Goal: Information Seeking & Learning: Learn about a topic

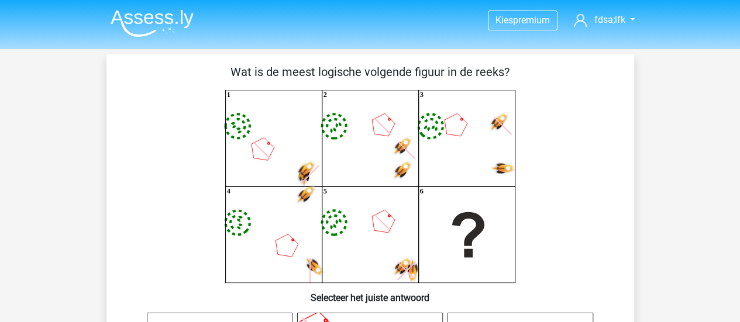
click at [125, 200] on div "image/svg+xml 1 image/svg+xml 2 image/svg+xml 3 image/svg+xml 4" at bounding box center [370, 186] width 490 height 193
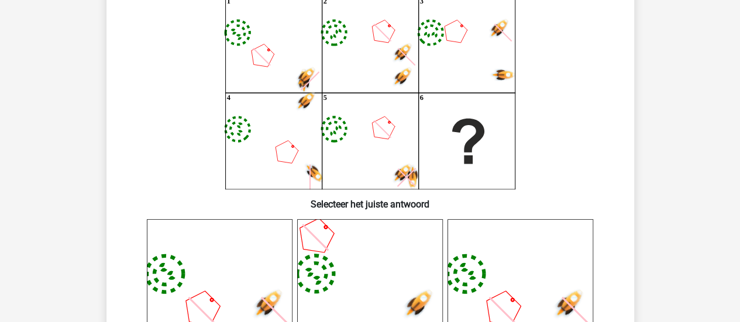
scroll to position [117, 0]
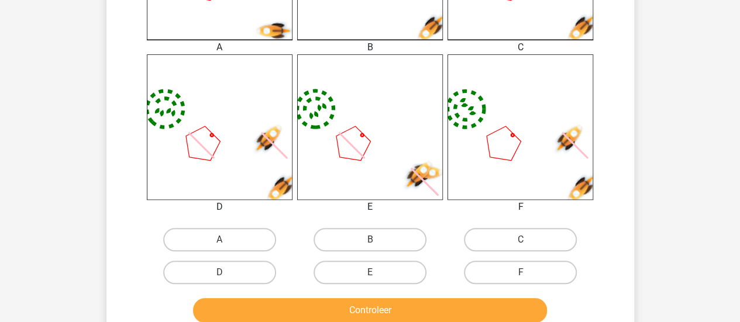
scroll to position [561, 0]
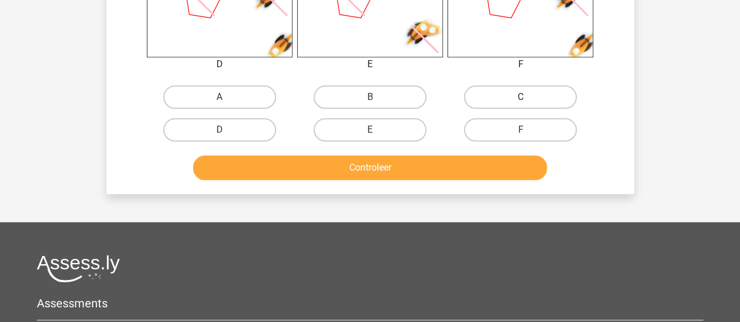
click at [527, 89] on label "C" at bounding box center [520, 96] width 113 height 23
click at [527, 97] on input "C" at bounding box center [524, 101] width 8 height 8
radio input "true"
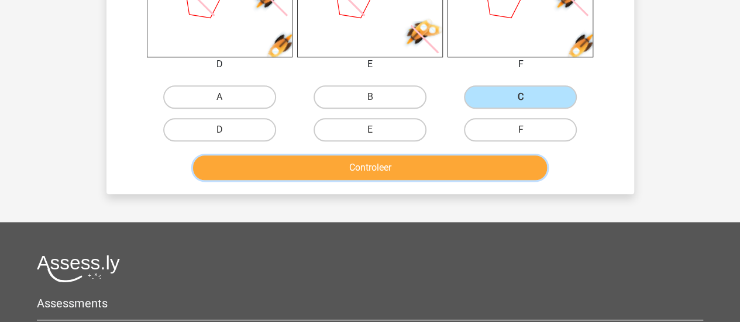
click at [408, 162] on button "Controleer" at bounding box center [370, 168] width 354 height 25
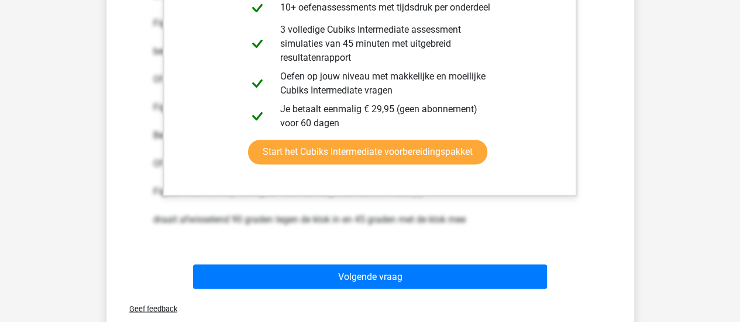
scroll to position [982, 0]
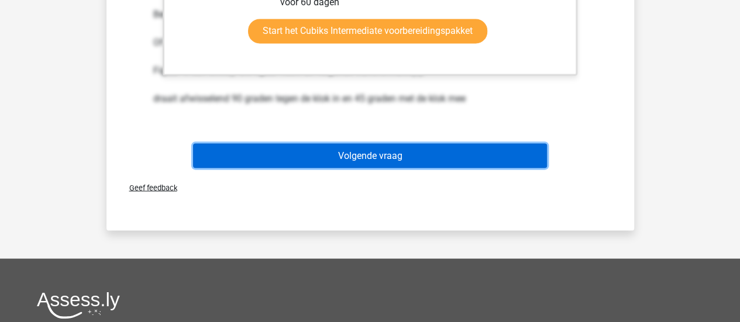
click at [413, 156] on button "Volgende vraag" at bounding box center [370, 155] width 354 height 25
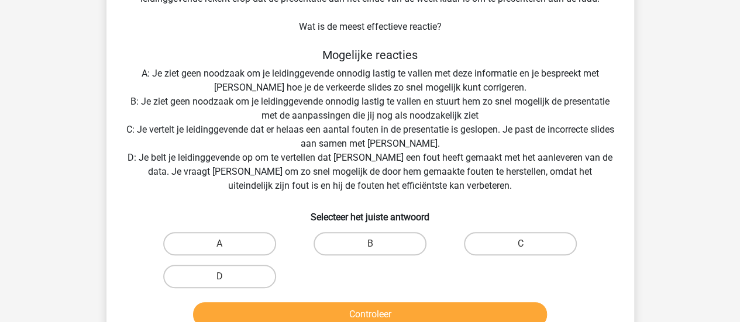
scroll to position [171, 0]
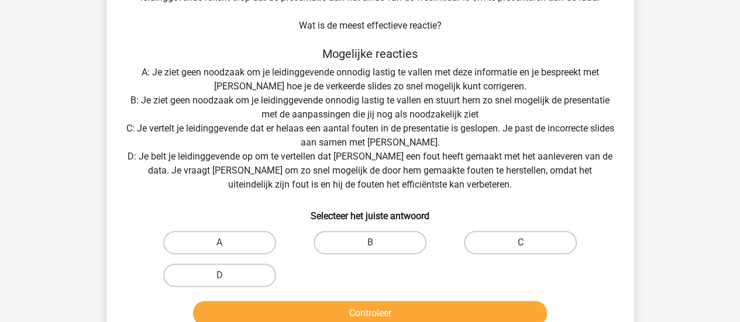
click at [512, 247] on label "C" at bounding box center [520, 242] width 113 height 23
click at [520, 247] on input "C" at bounding box center [524, 247] width 8 height 8
radio input "true"
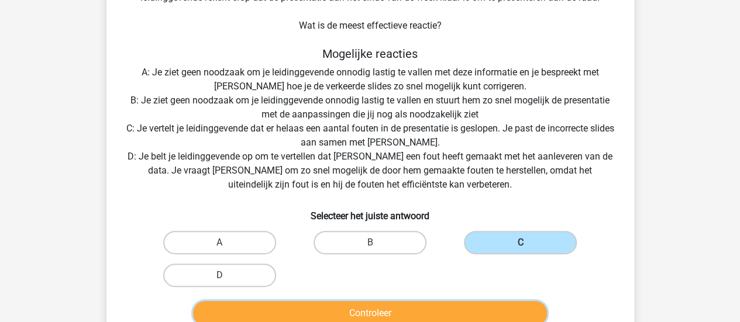
click at [460, 308] on button "Controleer" at bounding box center [370, 313] width 354 height 25
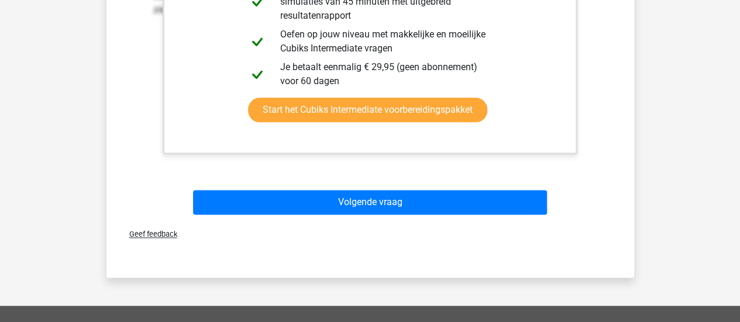
scroll to position [666, 0]
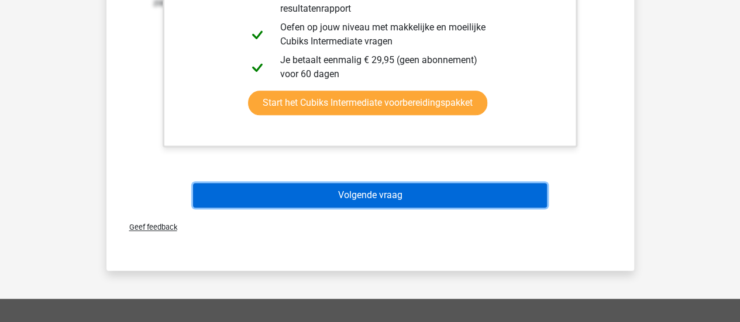
click at [337, 198] on button "Volgende vraag" at bounding box center [370, 195] width 354 height 25
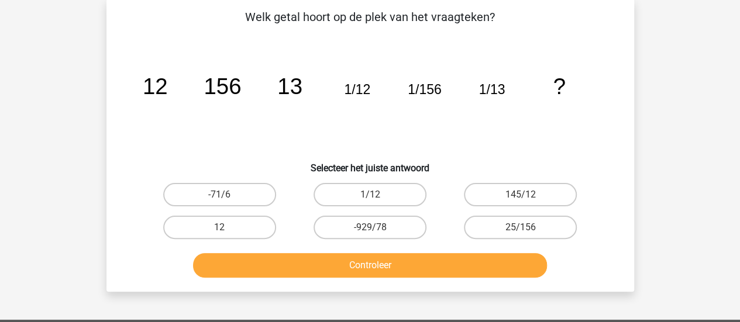
scroll to position [54, 0]
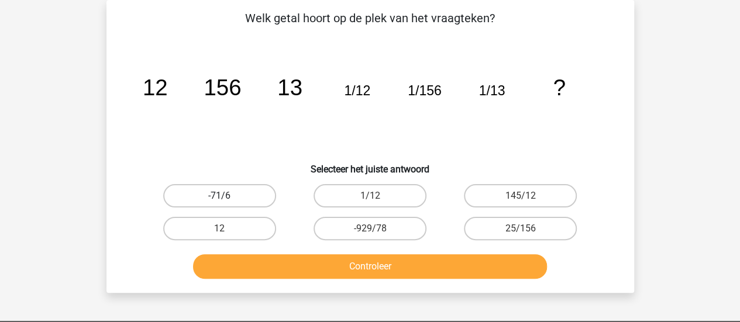
click at [238, 192] on label "-71/6" at bounding box center [219, 195] width 113 height 23
click at [227, 196] on input "-71/6" at bounding box center [223, 200] width 8 height 8
radio input "true"
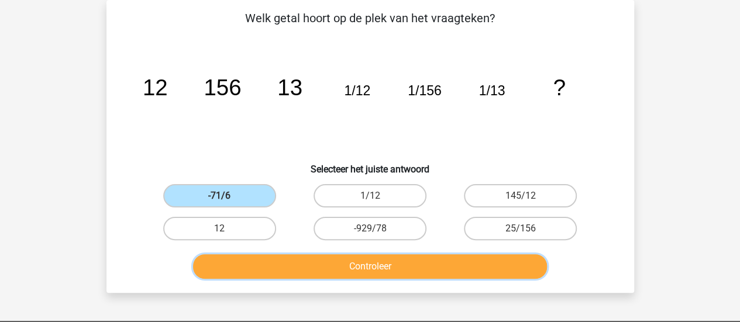
click at [292, 265] on button "Controleer" at bounding box center [370, 266] width 354 height 25
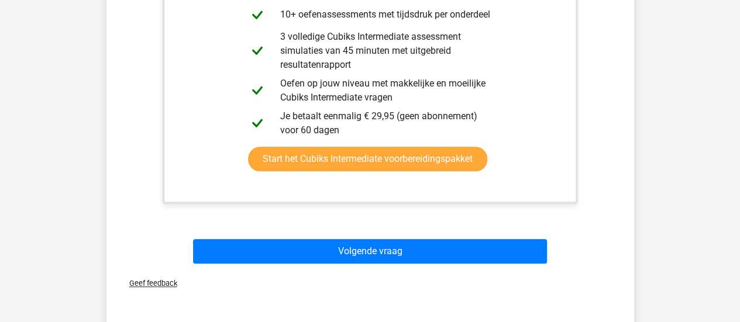
scroll to position [489, 0]
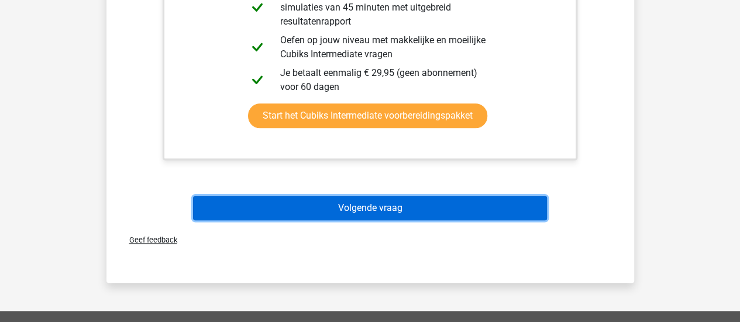
click at [332, 205] on button "Volgende vraag" at bounding box center [370, 208] width 354 height 25
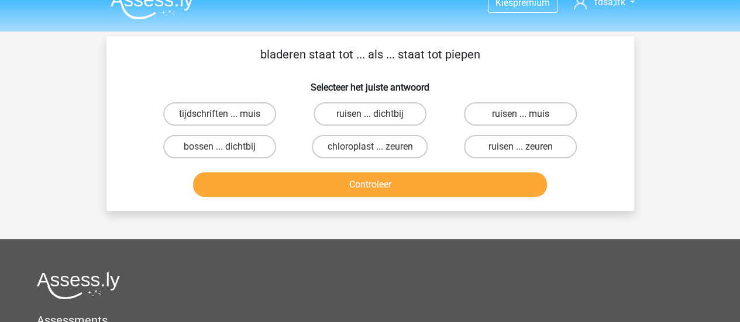
scroll to position [0, 0]
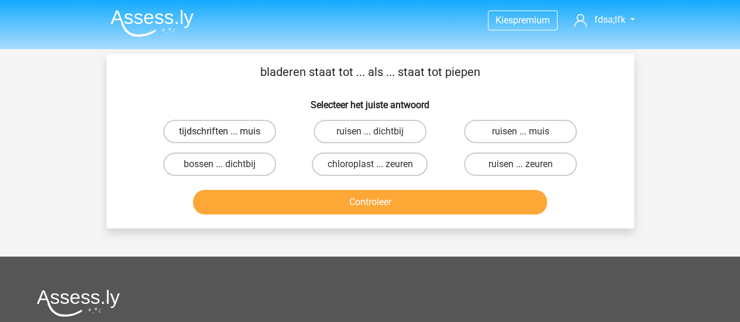
click at [232, 129] on label "tijdschriften ... muis" at bounding box center [219, 131] width 113 height 23
click at [227, 132] on input "tijdschriften ... muis" at bounding box center [223, 136] width 8 height 8
radio input "true"
click at [239, 168] on label "bossen ... dichtbij" at bounding box center [219, 164] width 113 height 23
click at [227, 168] on input "bossen ... dichtbij" at bounding box center [223, 168] width 8 height 8
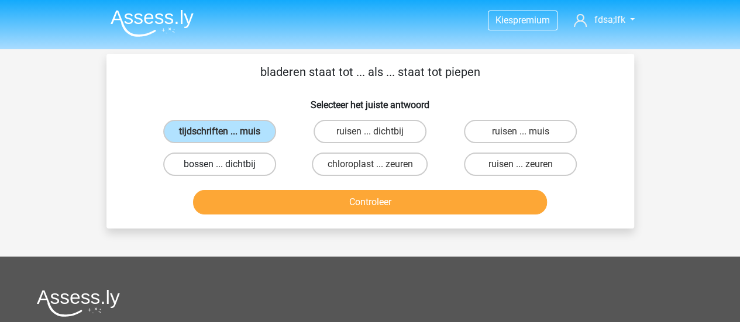
radio input "true"
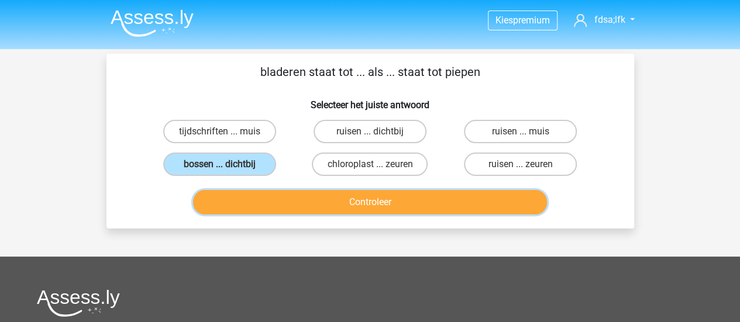
click at [274, 212] on button "Controleer" at bounding box center [370, 202] width 354 height 25
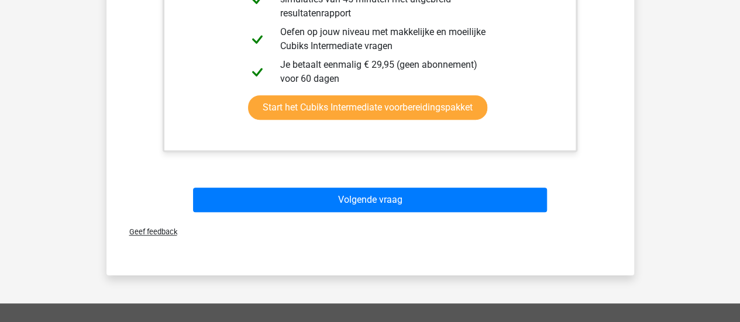
scroll to position [377, 0]
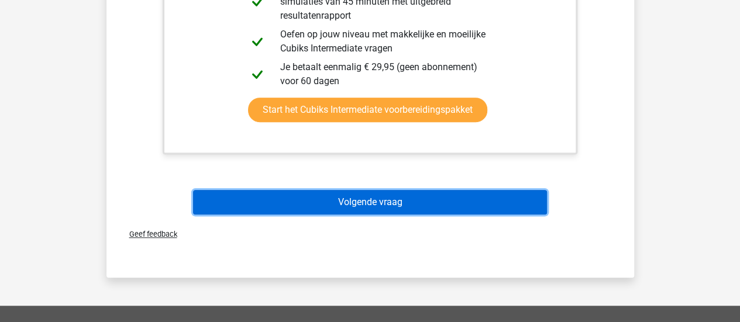
click at [401, 192] on button "Volgende vraag" at bounding box center [370, 202] width 354 height 25
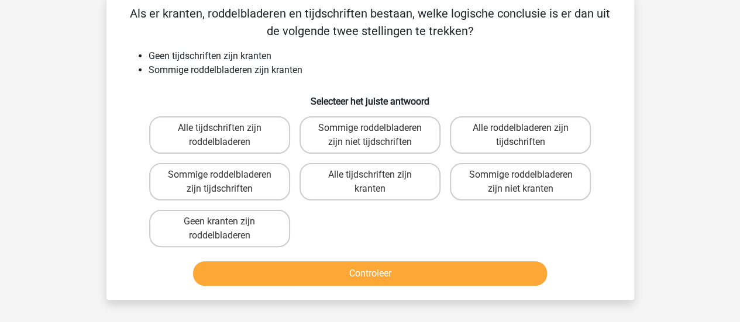
scroll to position [54, 0]
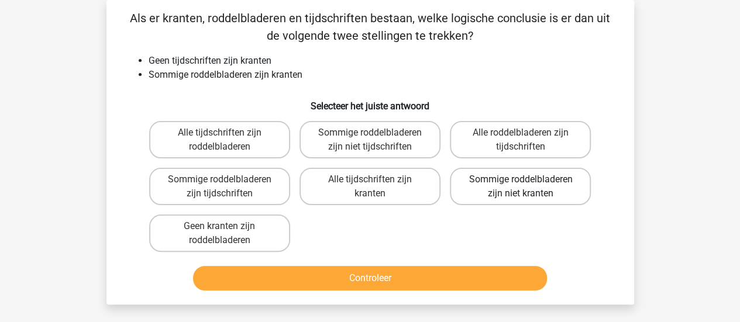
click at [528, 176] on label "Sommige roddelbladeren zijn niet kranten" at bounding box center [520, 186] width 141 height 37
click at [528, 180] on input "Sommige roddelbladeren zijn niet kranten" at bounding box center [524, 184] width 8 height 8
radio input "true"
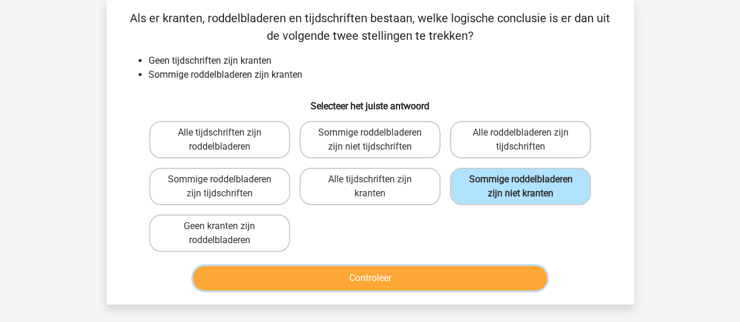
click at [414, 289] on button "Controleer" at bounding box center [370, 278] width 354 height 25
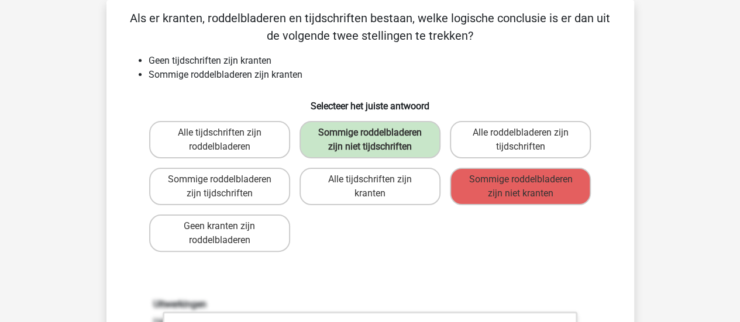
click at [377, 237] on div "Alle tijdschriften zijn roddelbladeren Sommige roddelbladeren zijn niet tijdsch…" at bounding box center [369, 186] width 451 height 140
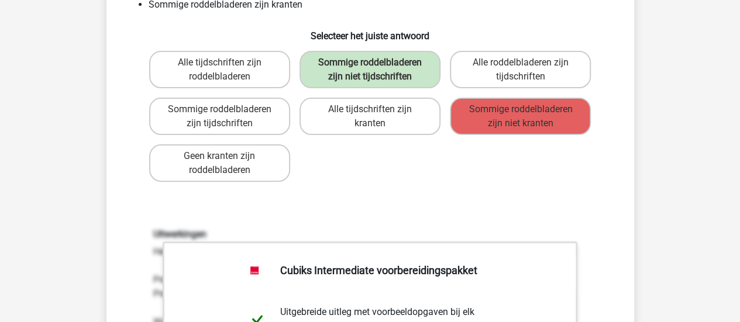
click at [377, 237] on div "Als er kranten, roddelbladeren en tijdschriften bestaan, welke logische conclus…" at bounding box center [370, 270] width 518 height 663
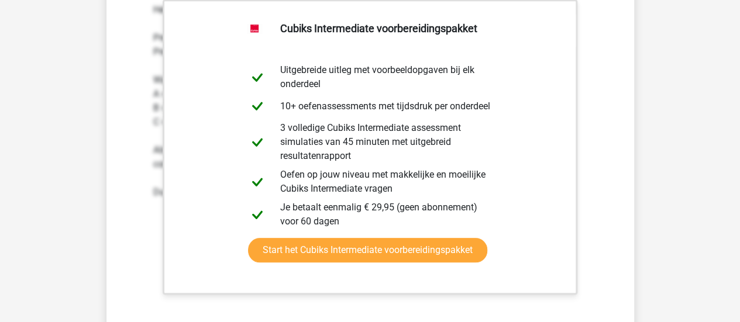
scroll to position [405, 0]
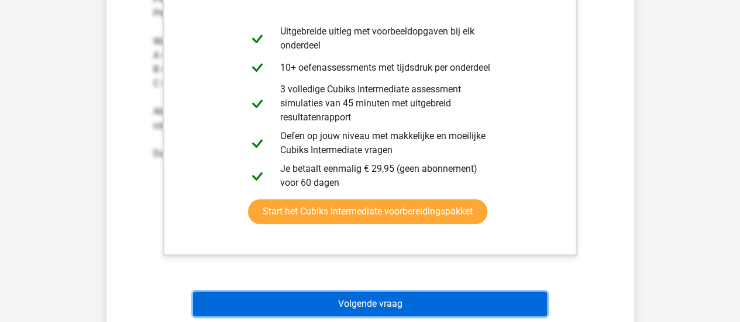
click at [349, 301] on button "Volgende vraag" at bounding box center [370, 304] width 354 height 25
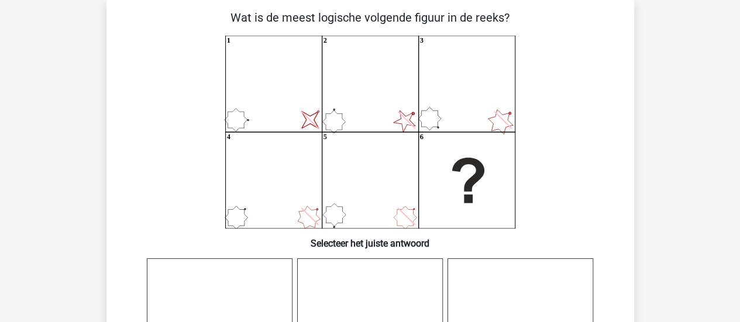
scroll to position [54, 0]
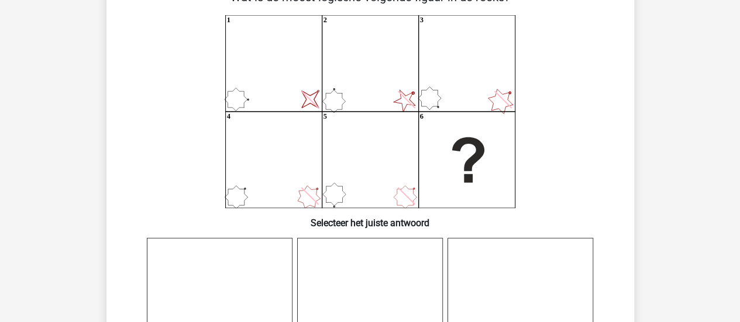
scroll to position [77, 0]
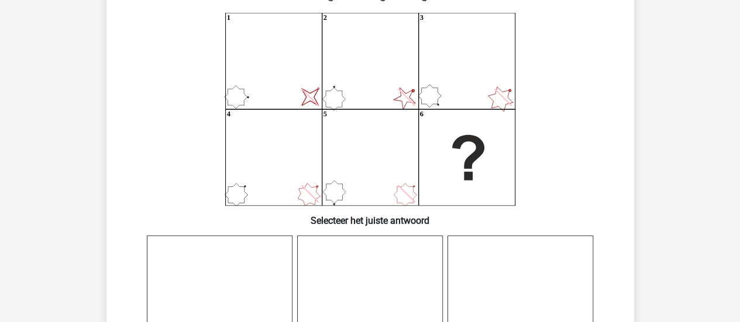
click at [349, 301] on icon at bounding box center [370, 309] width 146 height 146
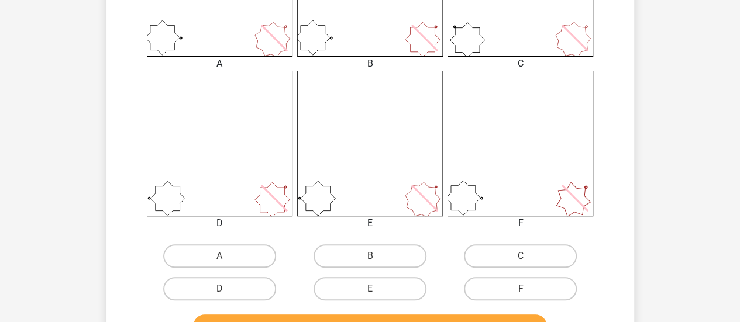
scroll to position [405, 0]
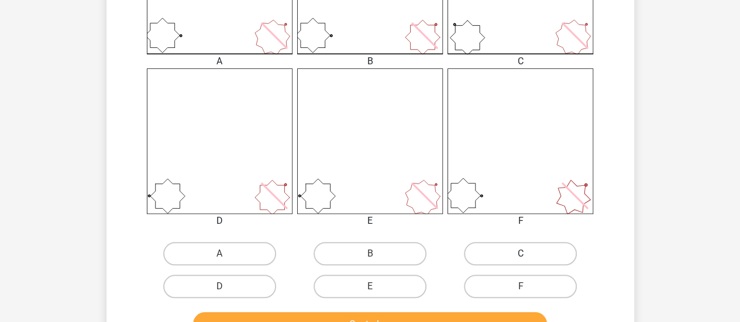
click at [482, 250] on label "C" at bounding box center [520, 253] width 113 height 23
click at [520, 254] on input "C" at bounding box center [524, 258] width 8 height 8
radio input "true"
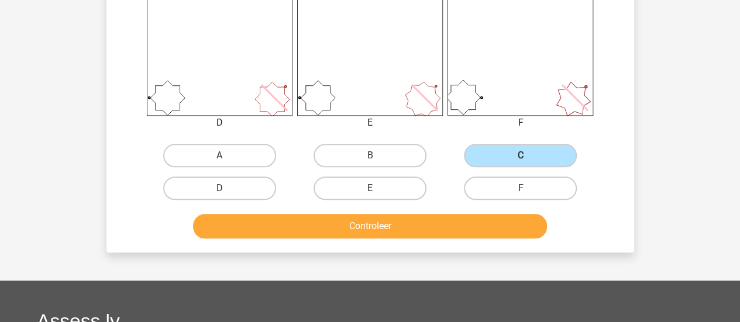
scroll to position [517, 0]
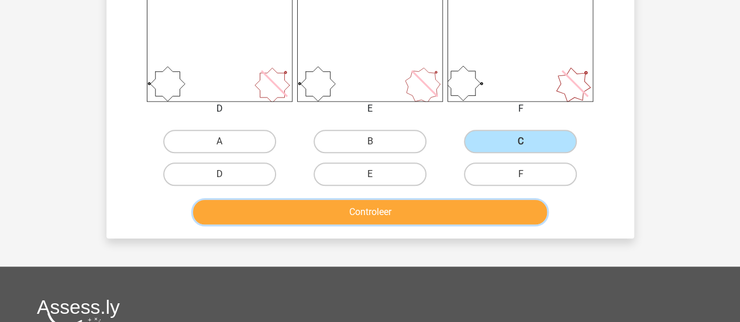
click at [443, 212] on button "Controleer" at bounding box center [370, 212] width 354 height 25
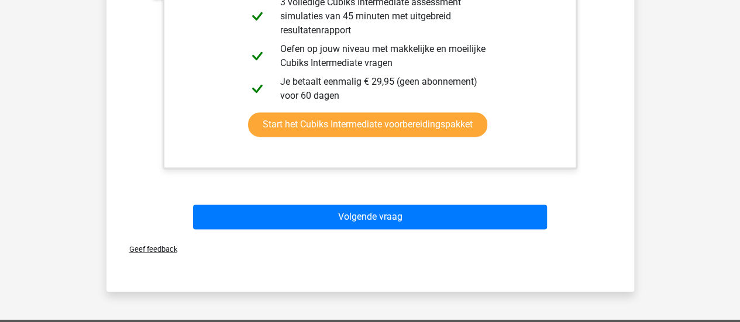
scroll to position [892, 0]
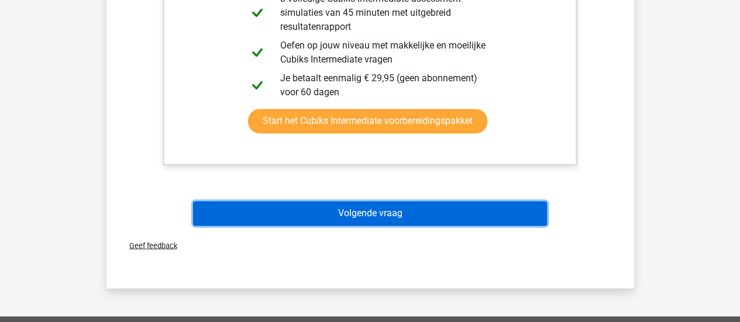
click at [425, 213] on button "Volgende vraag" at bounding box center [370, 213] width 354 height 25
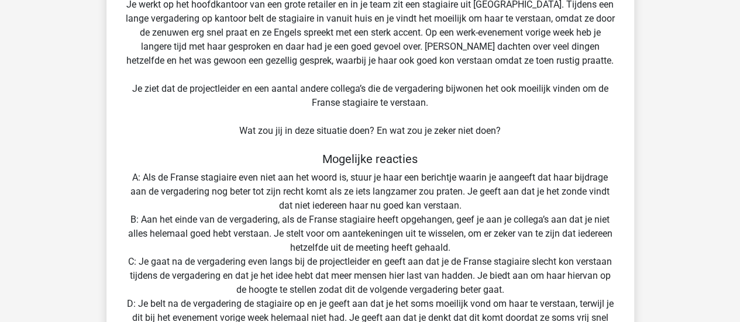
scroll to position [117, 0]
